Goal: Find specific page/section: Find specific page/section

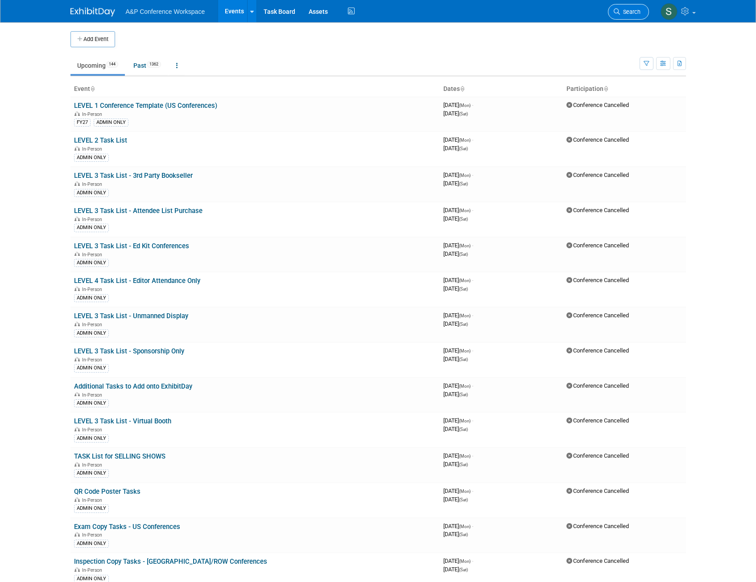
click at [636, 9] on span "Search" at bounding box center [630, 11] width 21 height 7
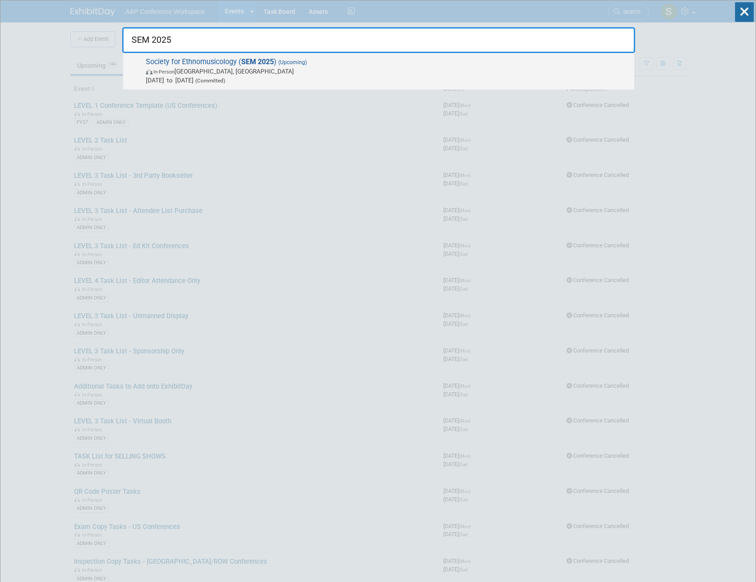
type input "SEM 2025"
click at [371, 72] on span "In-Person [GEOGRAPHIC_DATA], [GEOGRAPHIC_DATA]" at bounding box center [388, 71] width 484 height 9
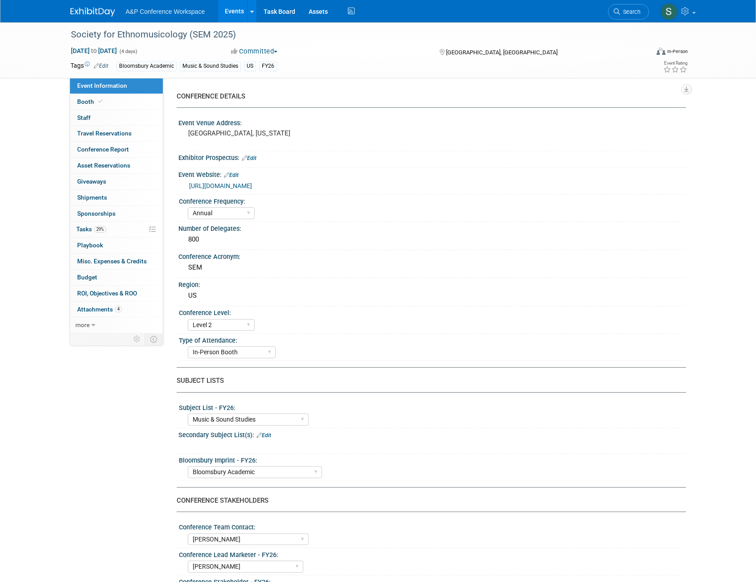
select select "Annual"
select select "Level 2"
select select "In-Person Booth"
select select "Music & Sound Studies"
select select "Bloomsbury Academic"
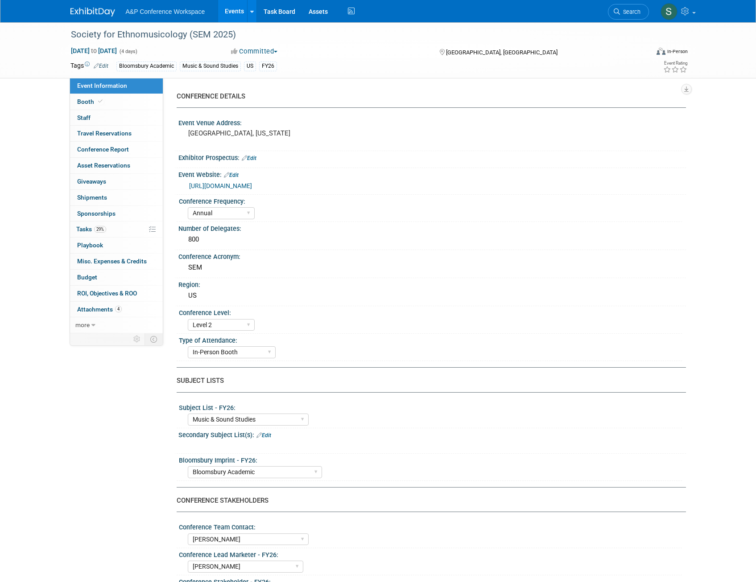
select select "[PERSON_NAME]"
select select "Brand/Subject Presence​"
click at [103, 302] on link "4 Attachments 4" at bounding box center [116, 310] width 93 height 16
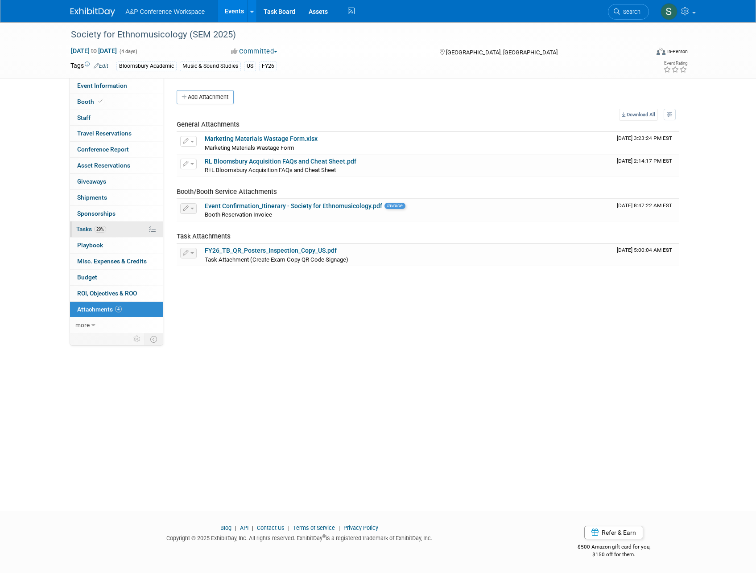
click at [87, 227] on span "Tasks 29%" at bounding box center [91, 229] width 30 height 7
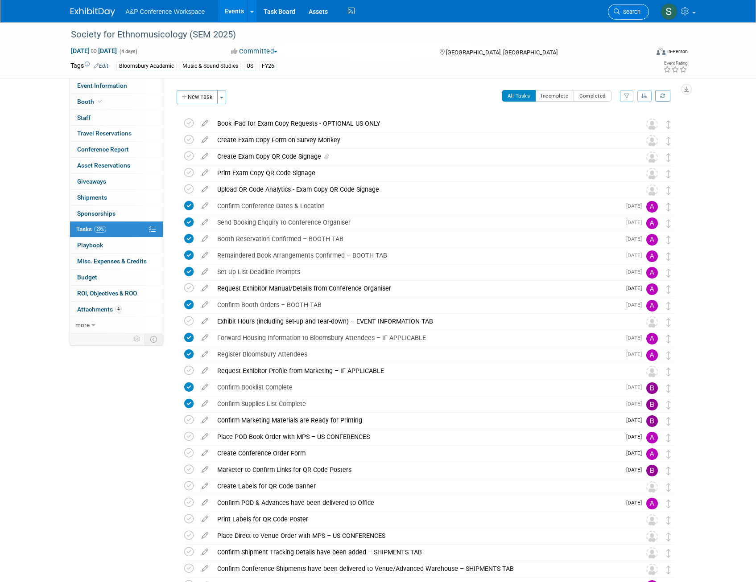
click at [623, 10] on span "Search" at bounding box center [630, 11] width 21 height 7
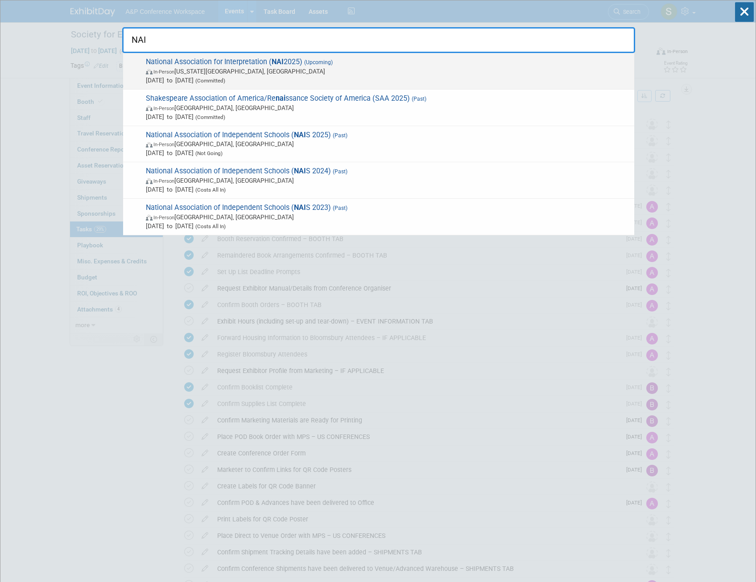
type input "NAI"
click at [252, 64] on span "National Association for Interpretation ( NAI 2025) (Upcoming) In-Person Virgin…" at bounding box center [386, 71] width 486 height 27
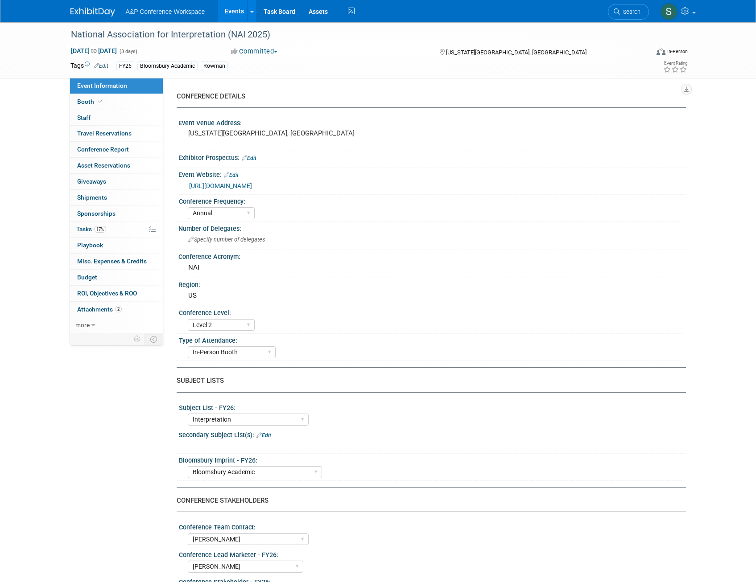
select select "Annual"
select select "Level 2"
select select "In-Person Booth"
select select "Interpretation"
select select "Bloomsbury Academic"
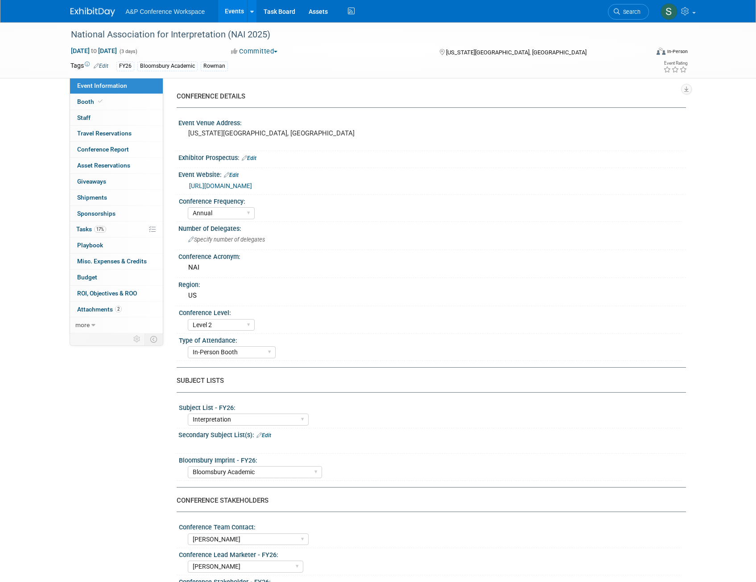
select select "[PERSON_NAME]"
select select "Brand/Subject Presence​"
click at [82, 221] on link "0 Sponsorships 0" at bounding box center [116, 214] width 93 height 16
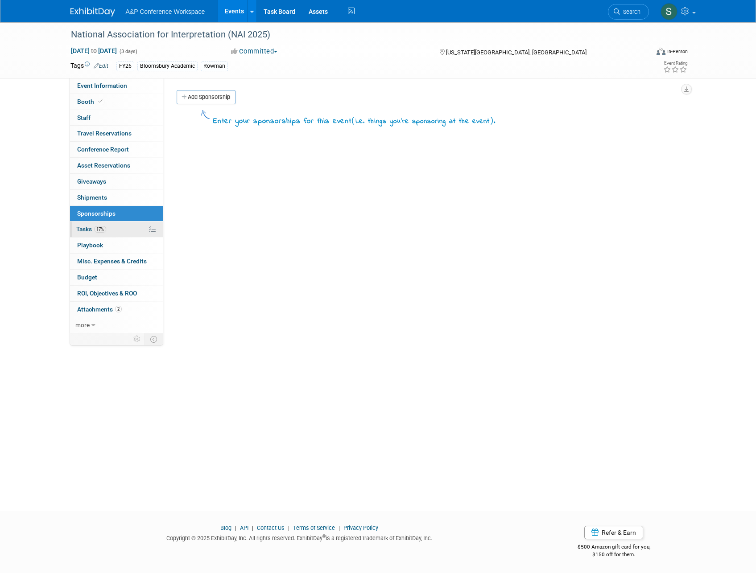
click at [82, 230] on span "Tasks 17%" at bounding box center [91, 229] width 30 height 7
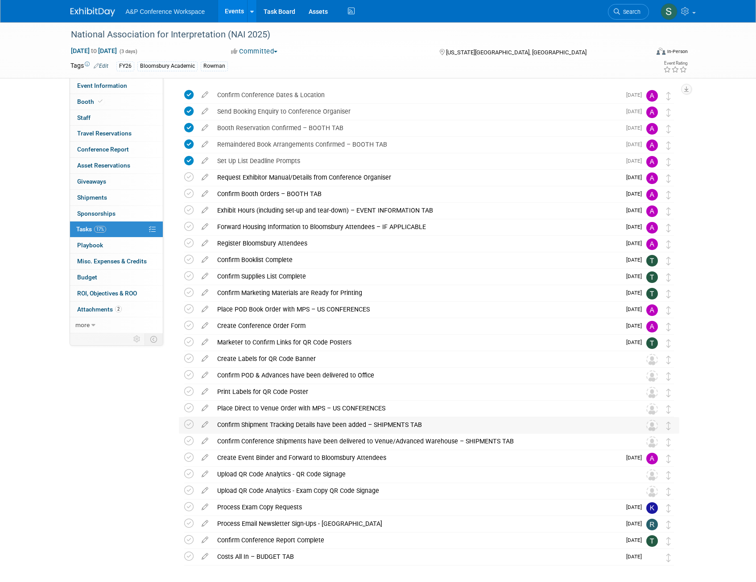
scroll to position [45, 0]
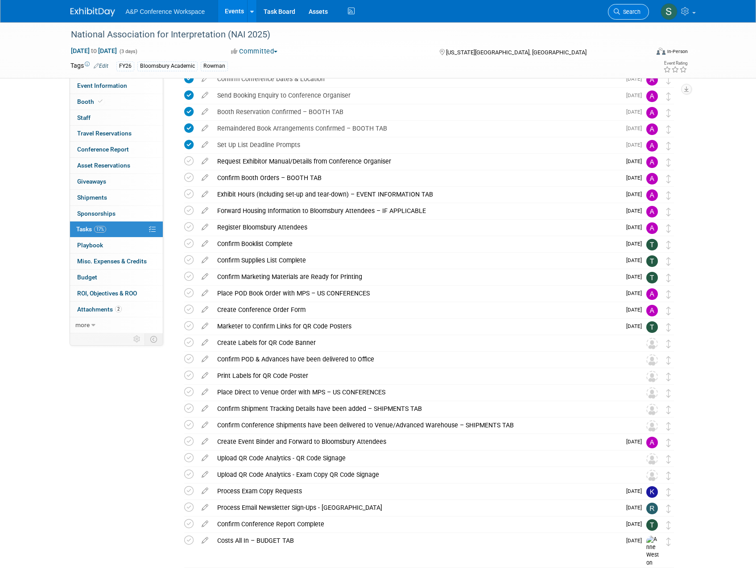
click at [631, 12] on span "Search" at bounding box center [630, 11] width 21 height 7
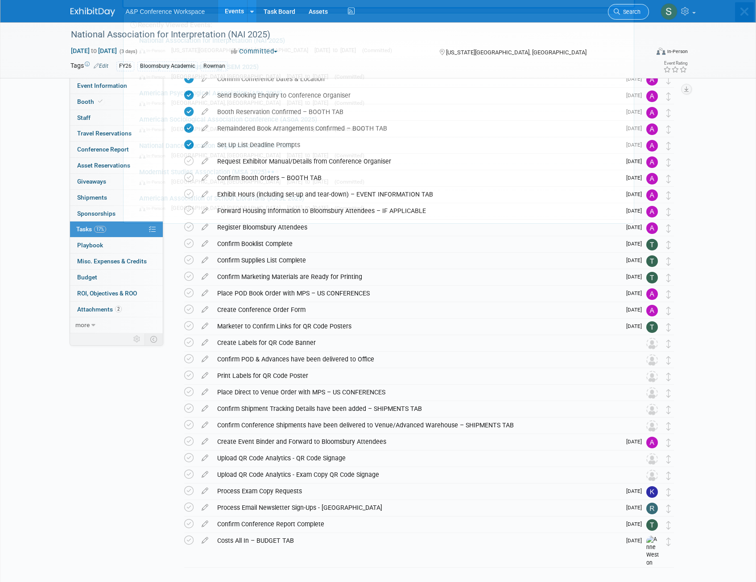
scroll to position [0, 0]
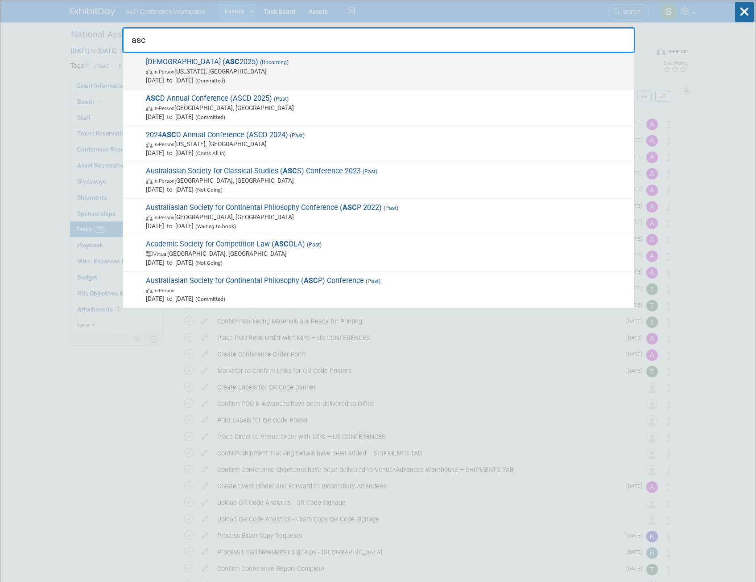
type input "asc"
click at [288, 62] on span "(Upcoming)" at bounding box center [273, 62] width 30 height 6
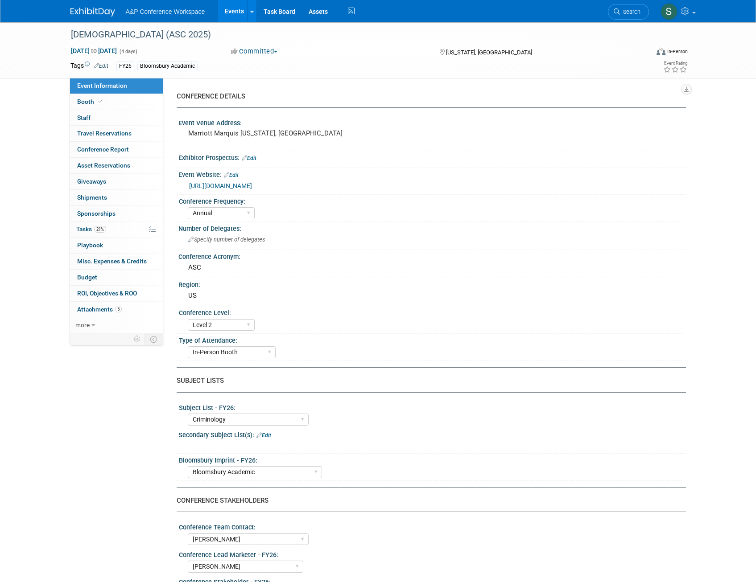
select select "Annual"
select select "Level 2"
select select "In-Person Booth"
select select "Criminology"
select select "Bloomsbury Academic"
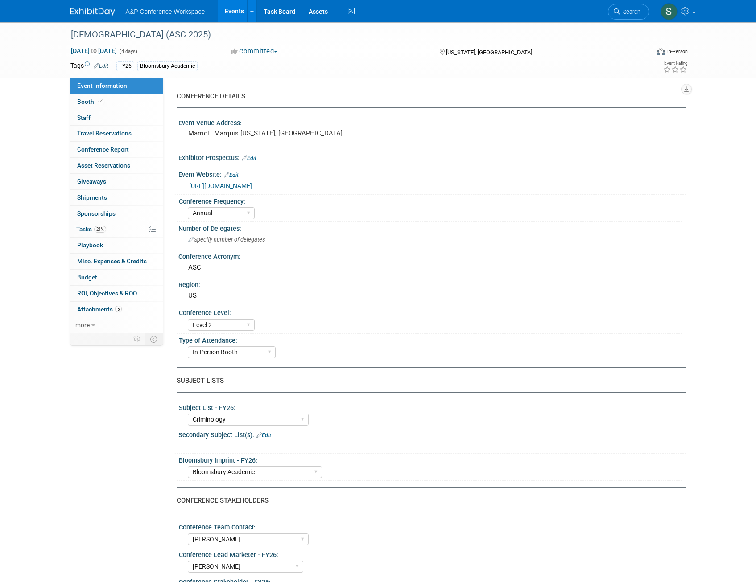
select select "[PERSON_NAME]"
select select "Networking/Commissioning"
click at [85, 233] on link "21% Tasks 21%" at bounding box center [116, 230] width 93 height 16
